Goal: Check status: Check status

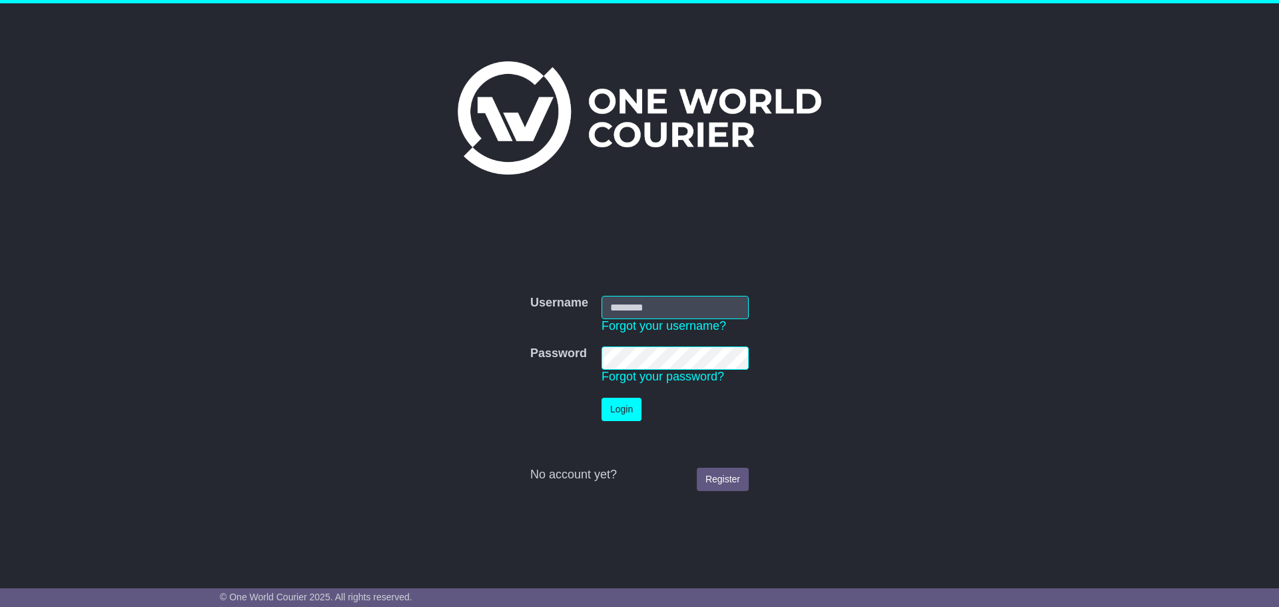
type input "**********"
click at [617, 410] on button "Login" at bounding box center [622, 409] width 40 height 23
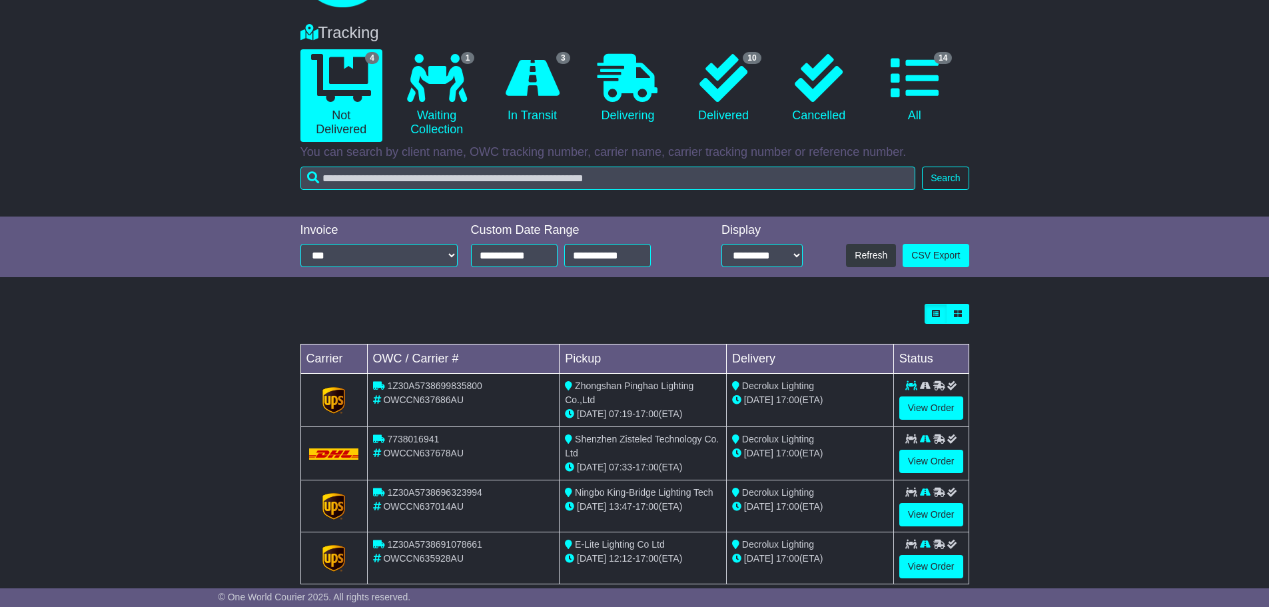
scroll to position [114, 0]
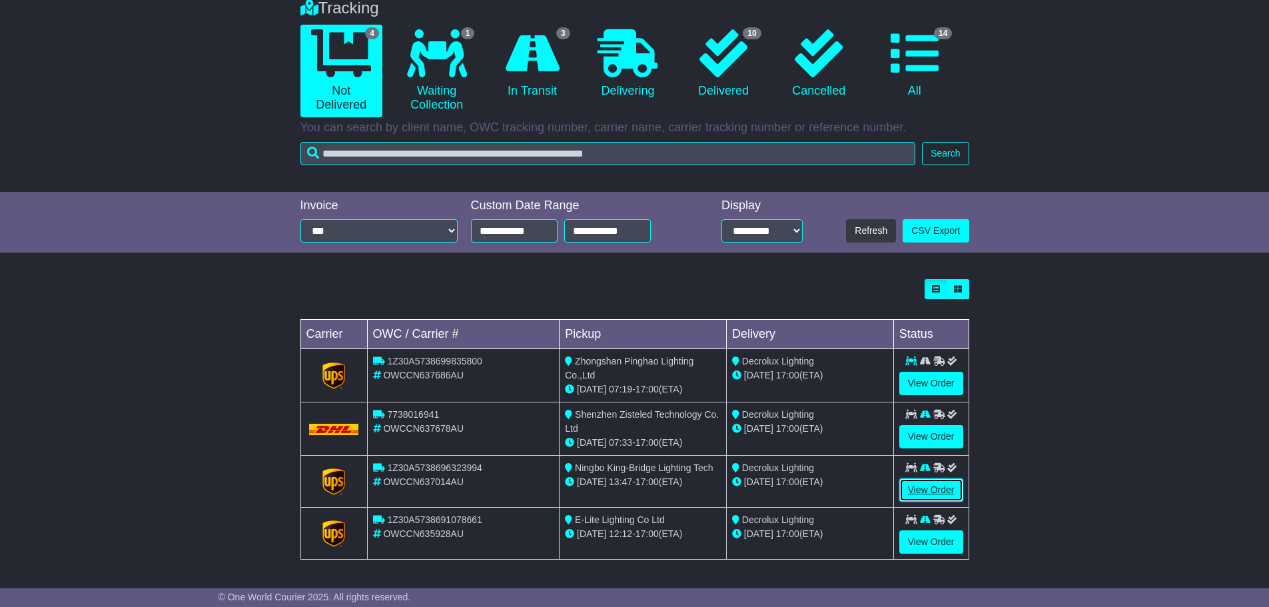
click at [933, 494] on link "View Order" at bounding box center [932, 489] width 64 height 23
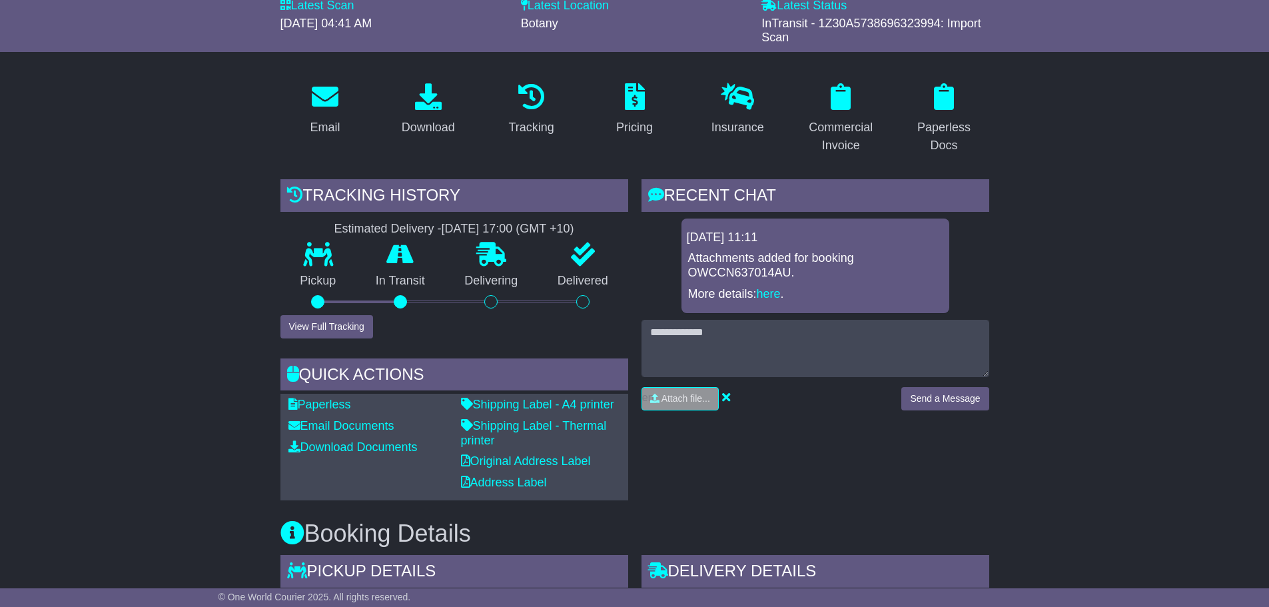
scroll to position [267, 0]
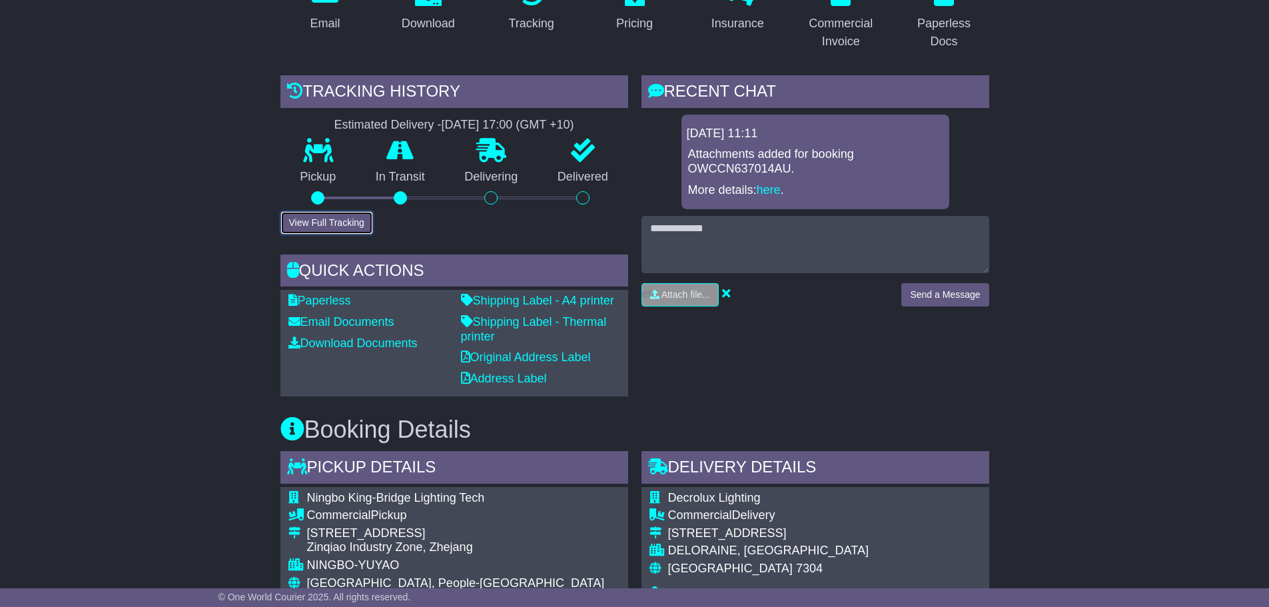
click at [329, 225] on button "View Full Tracking" at bounding box center [327, 222] width 93 height 23
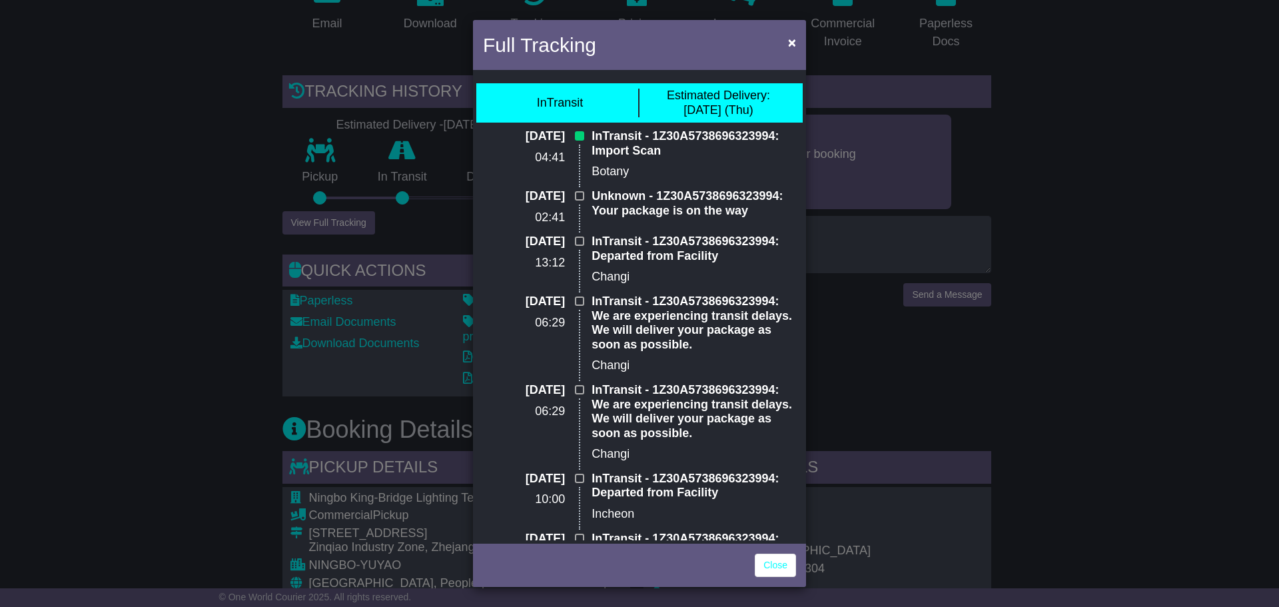
click at [221, 311] on div "Full Tracking × InTransit Estimated Delivery: 28 Aug (Thu) 24 Aug 2025 04:41 In…" at bounding box center [639, 303] width 1279 height 607
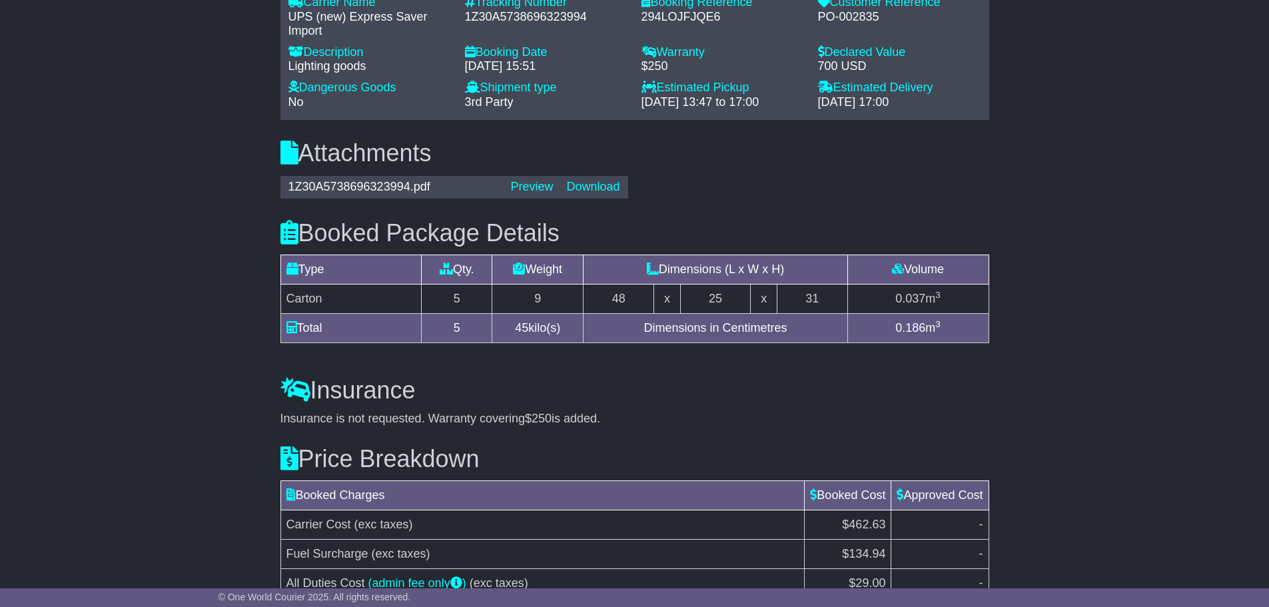
scroll to position [686, 0]
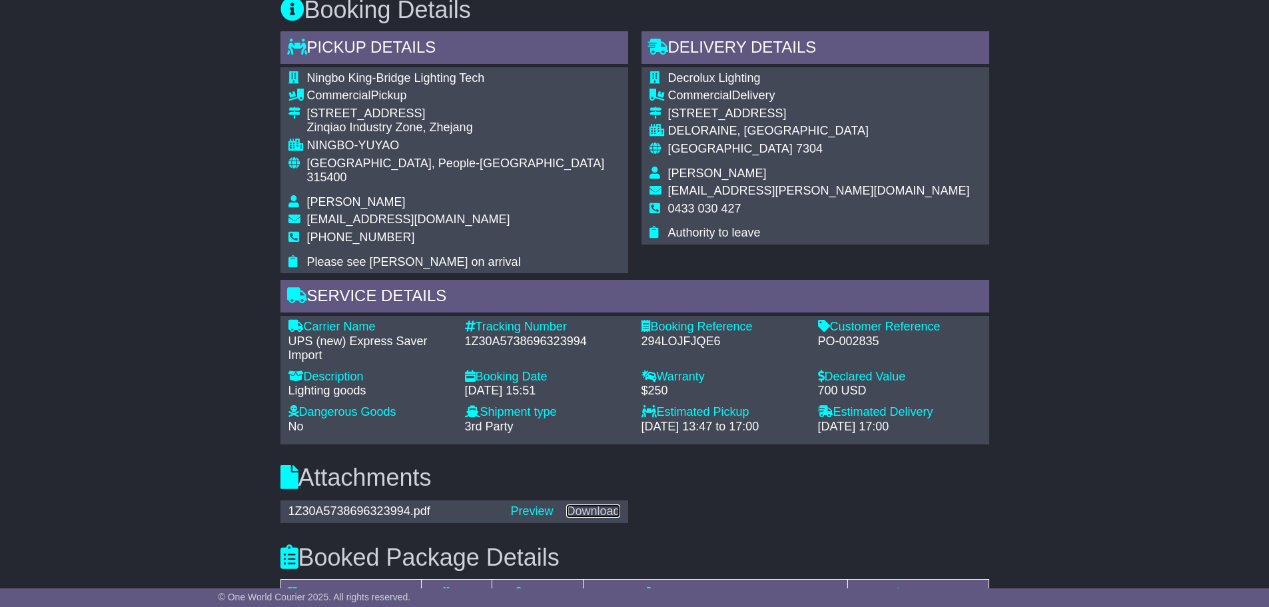
click at [594, 504] on link "Download" at bounding box center [592, 510] width 53 height 13
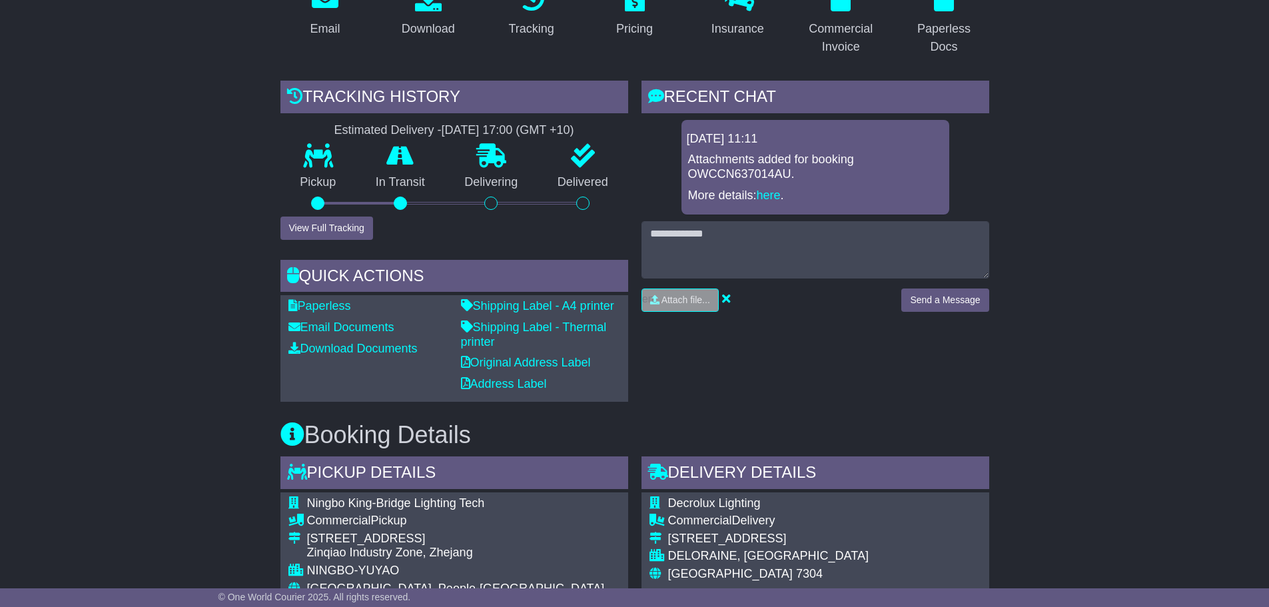
scroll to position [20, 0]
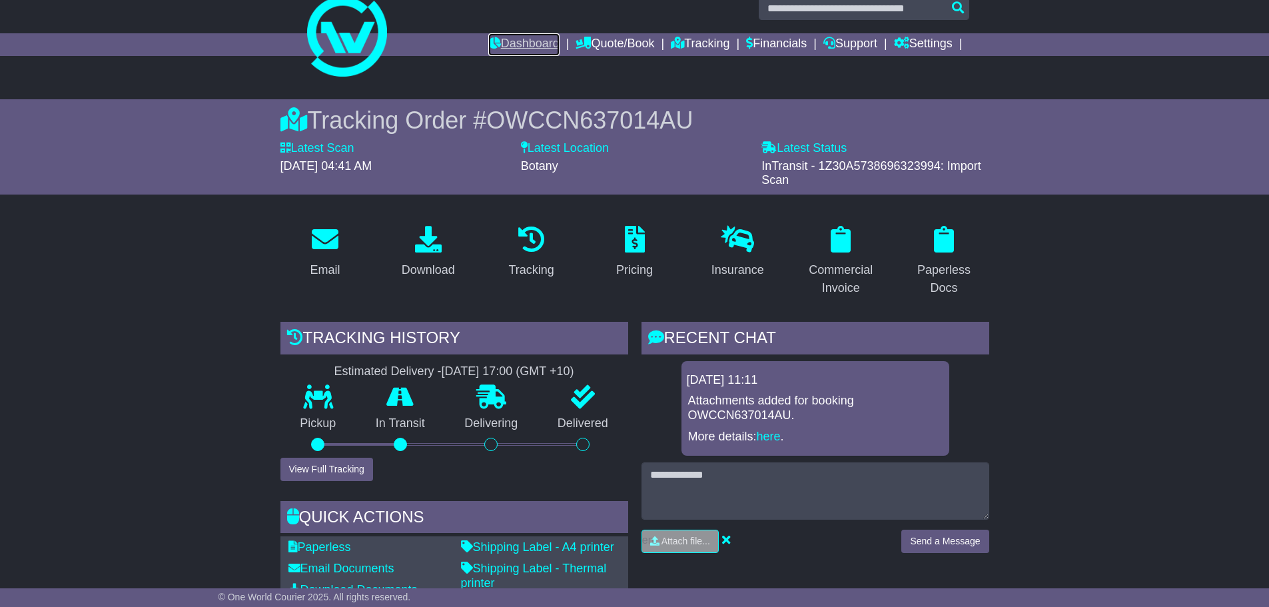
click at [524, 48] on link "Dashboard" at bounding box center [523, 44] width 71 height 23
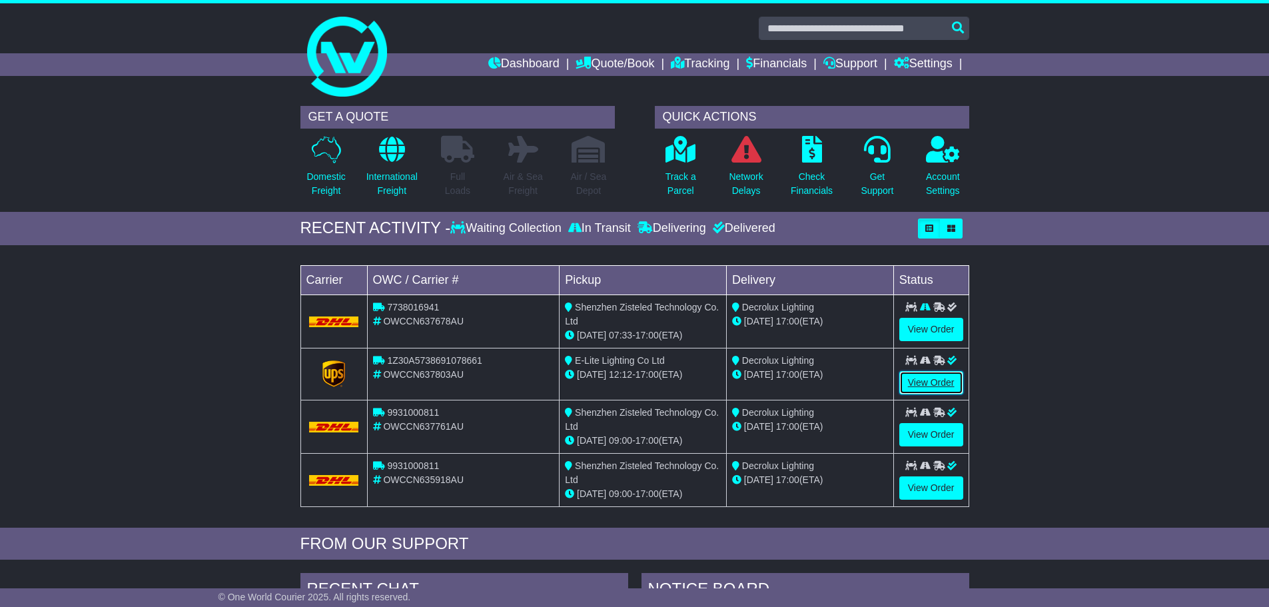
click at [923, 389] on link "View Order" at bounding box center [932, 382] width 64 height 23
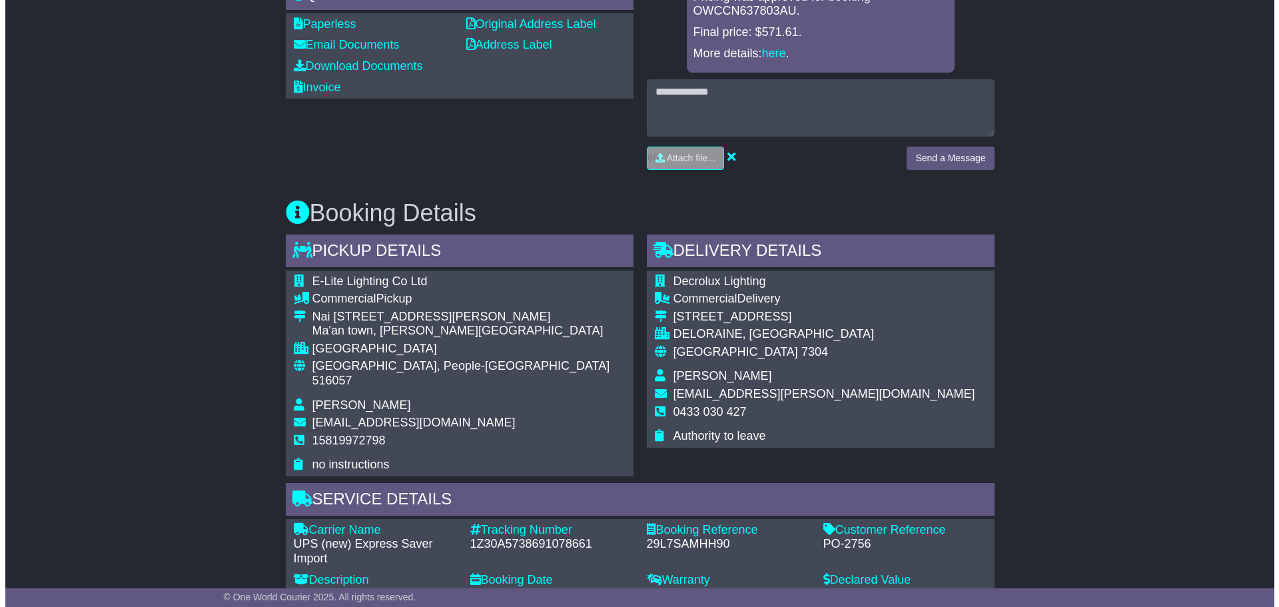
scroll to position [326, 0]
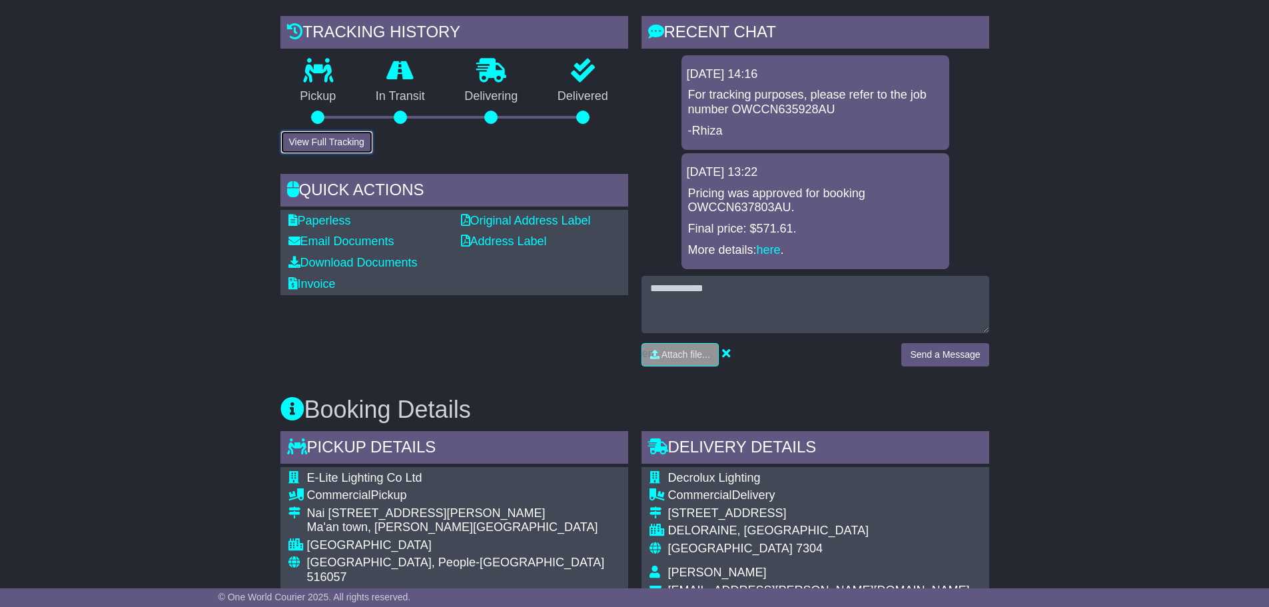
click at [345, 145] on button "View Full Tracking" at bounding box center [327, 142] width 93 height 23
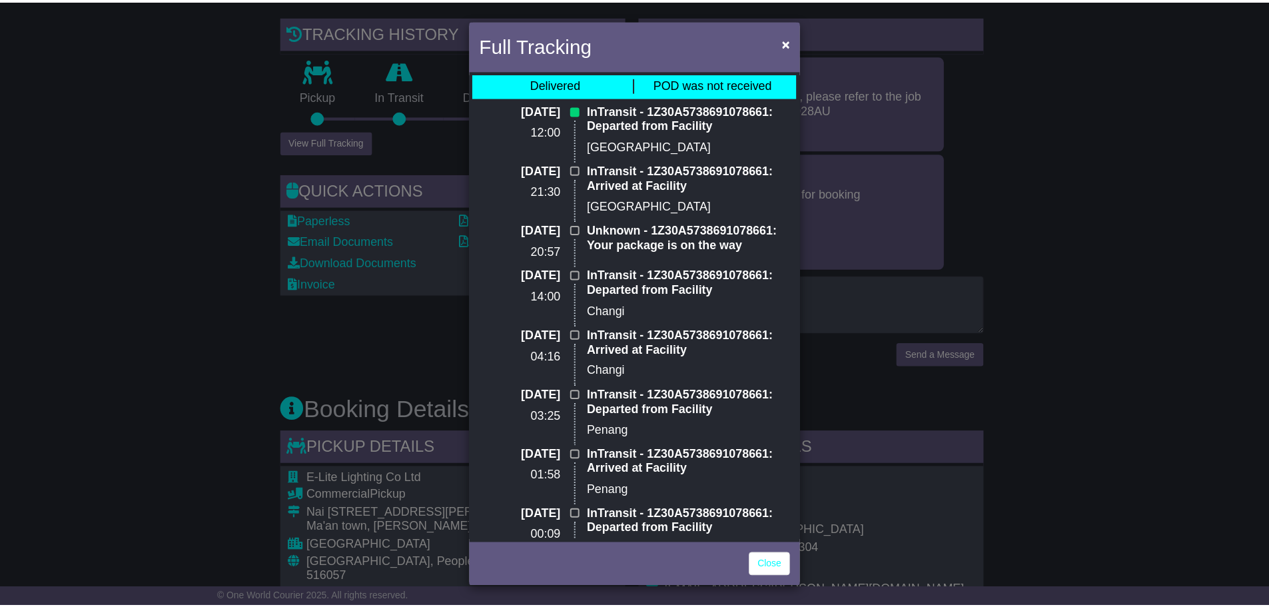
scroll to position [0, 0]
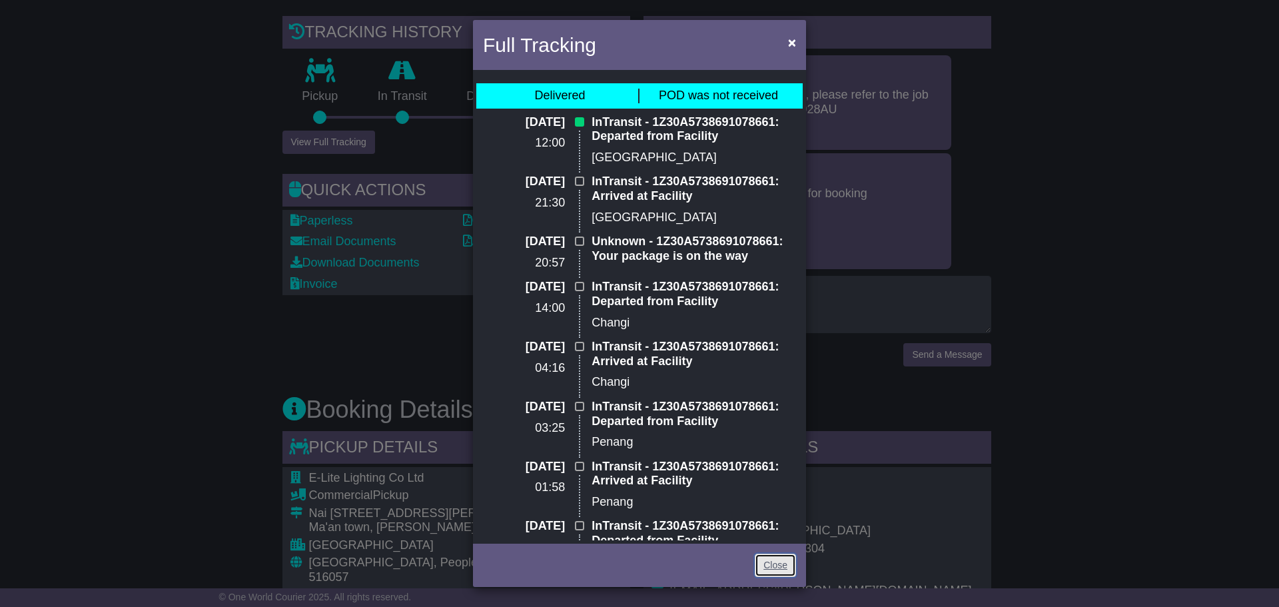
click at [780, 569] on link "Close" at bounding box center [775, 565] width 41 height 23
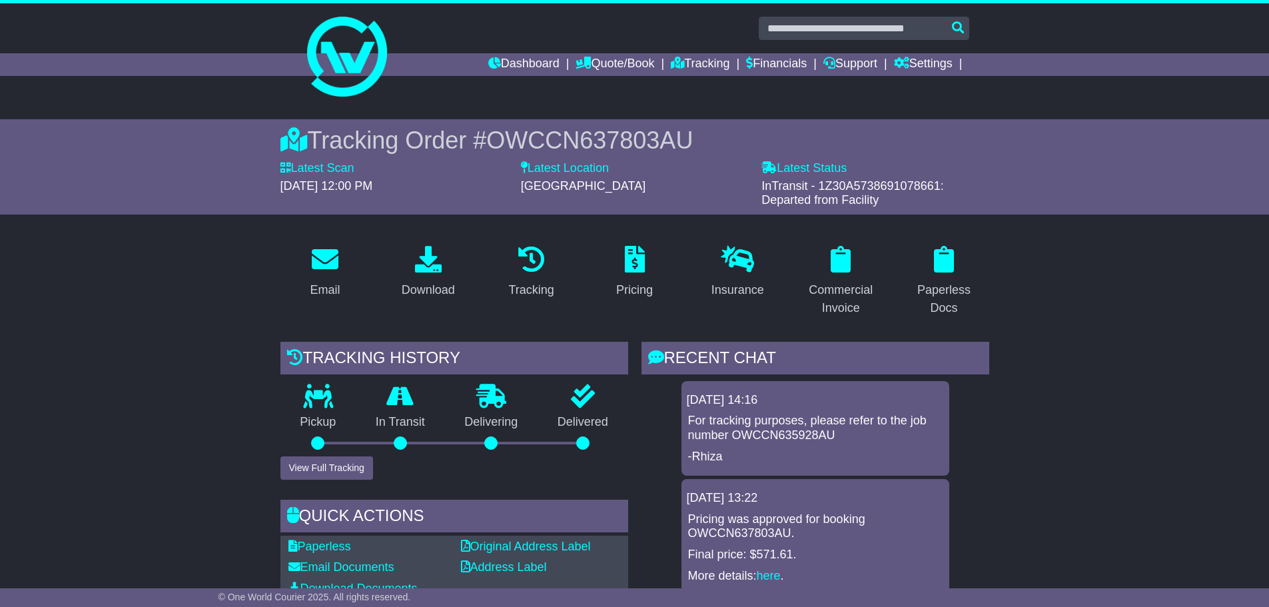
drag, startPoint x: 820, startPoint y: 186, endPoint x: 939, endPoint y: 188, distance: 119.3
click at [939, 188] on span "InTransit - 1Z30A5738691078661: Departed from Facility" at bounding box center [853, 193] width 183 height 28
copy span "1Z30A5738691078661"
click at [516, 63] on link "Dashboard" at bounding box center [523, 64] width 71 height 23
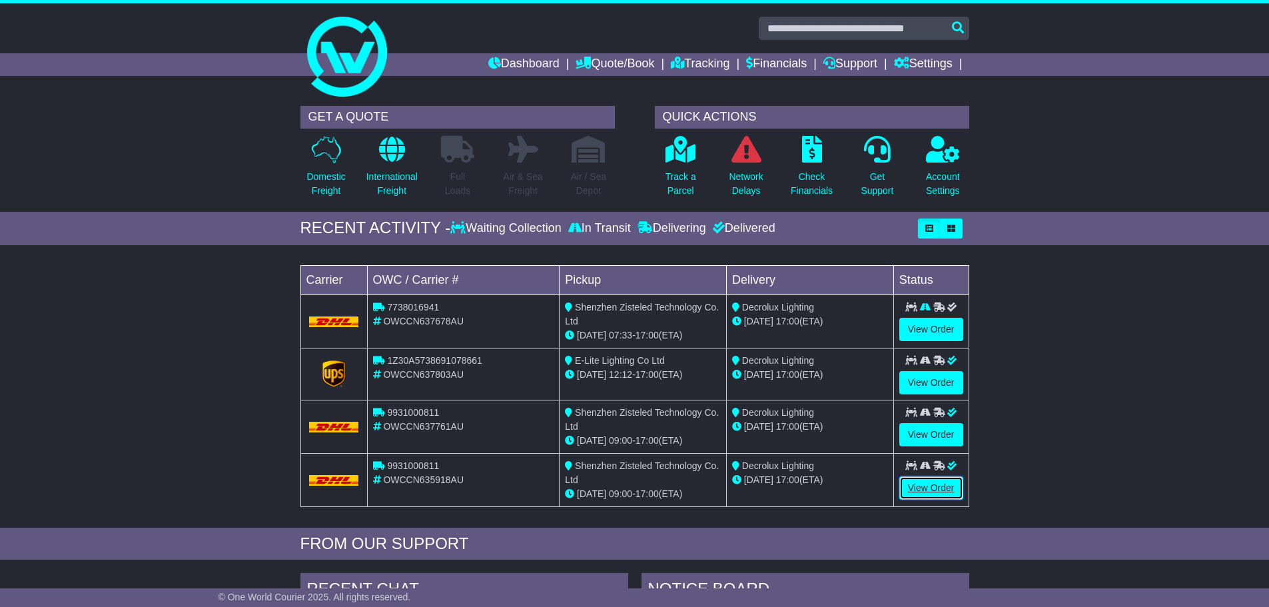
click at [936, 490] on link "View Order" at bounding box center [932, 487] width 64 height 23
